Goal: Use online tool/utility: Use online tool/utility

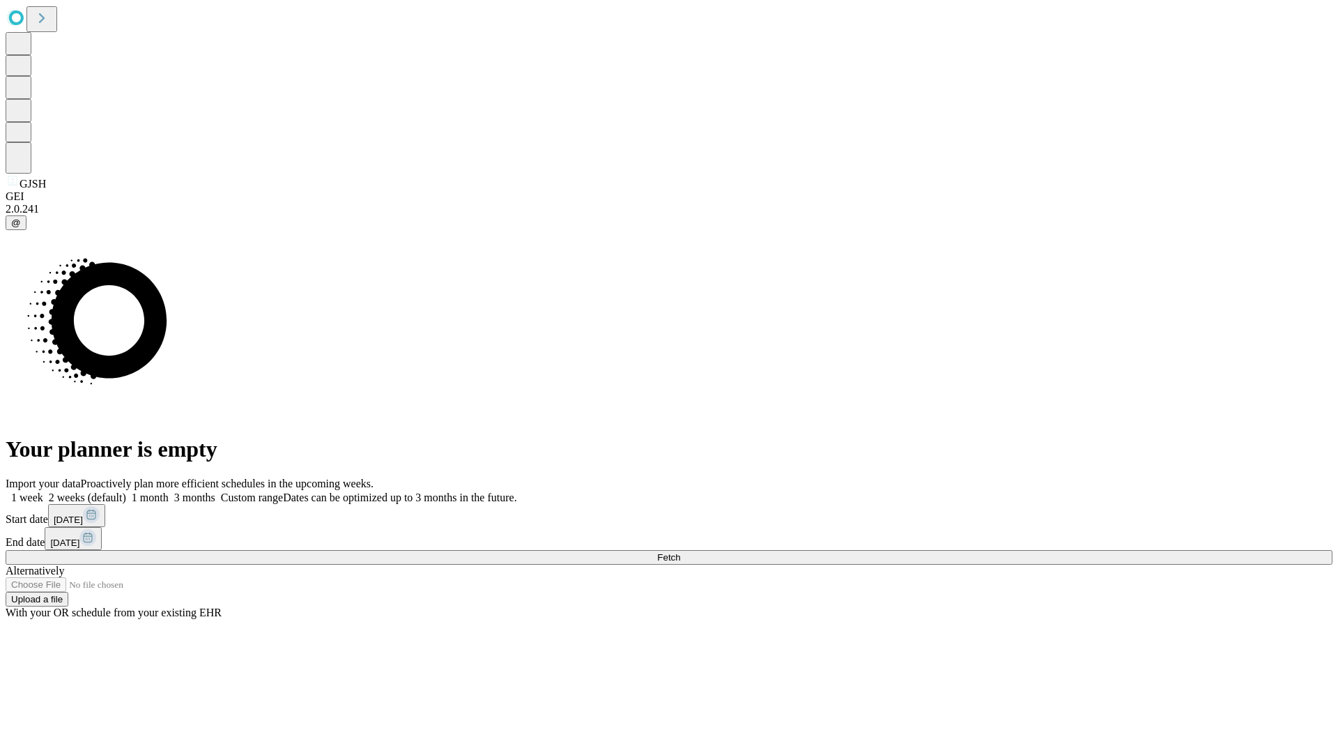
click at [680, 552] on span "Fetch" at bounding box center [668, 557] width 23 height 10
